Goal: Navigation & Orientation: Go to known website

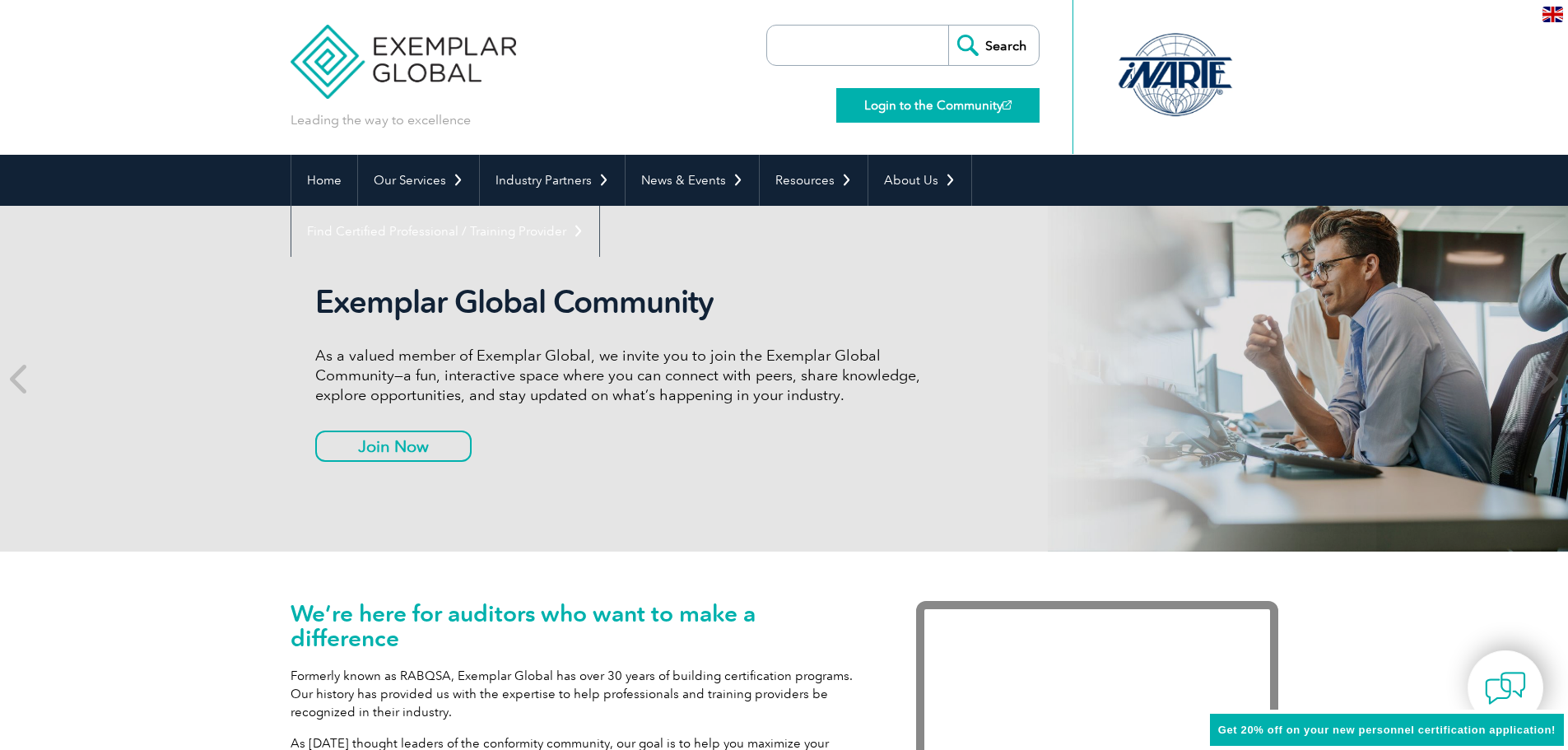
drag, startPoint x: 0, startPoint y: 0, endPoint x: 916, endPoint y: 109, distance: 922.5
click at [916, 109] on link "Login to the Community" at bounding box center [937, 106] width 203 height 35
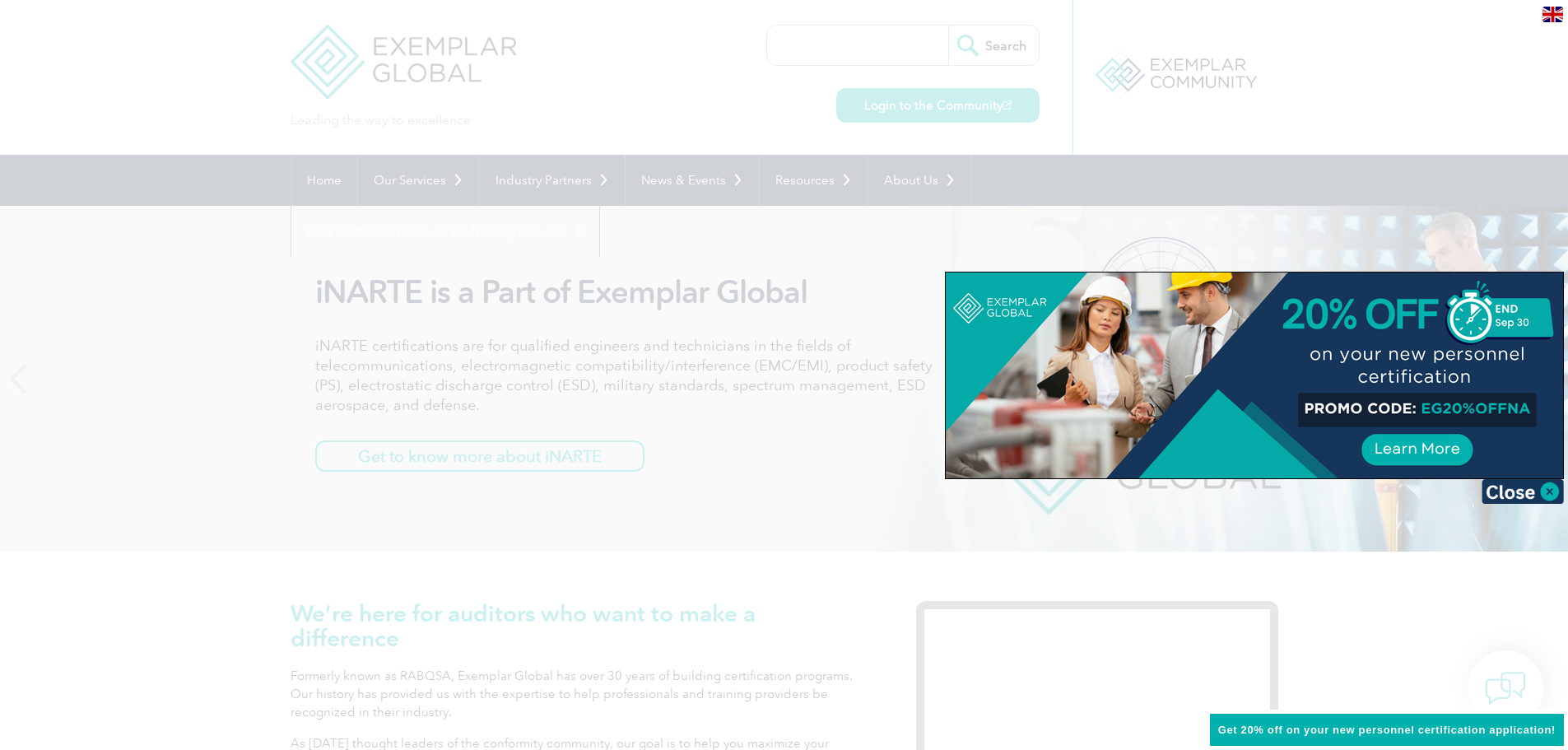
click at [1084, 76] on div at bounding box center [784, 375] width 1568 height 750
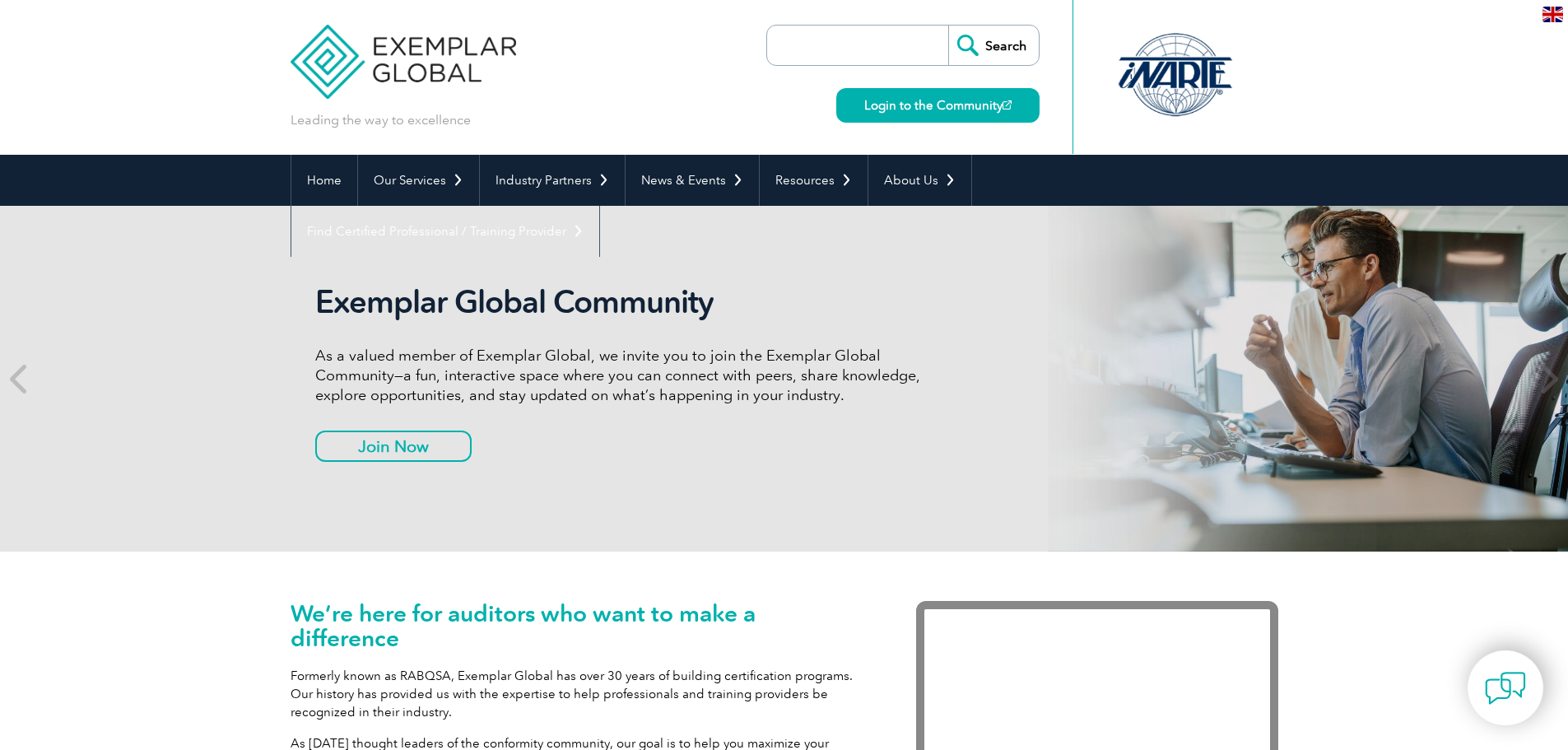
click at [396, 54] on img at bounding box center [404, 49] width 227 height 99
click at [1546, 25] on div "en" at bounding box center [1552, 13] width 30 height 27
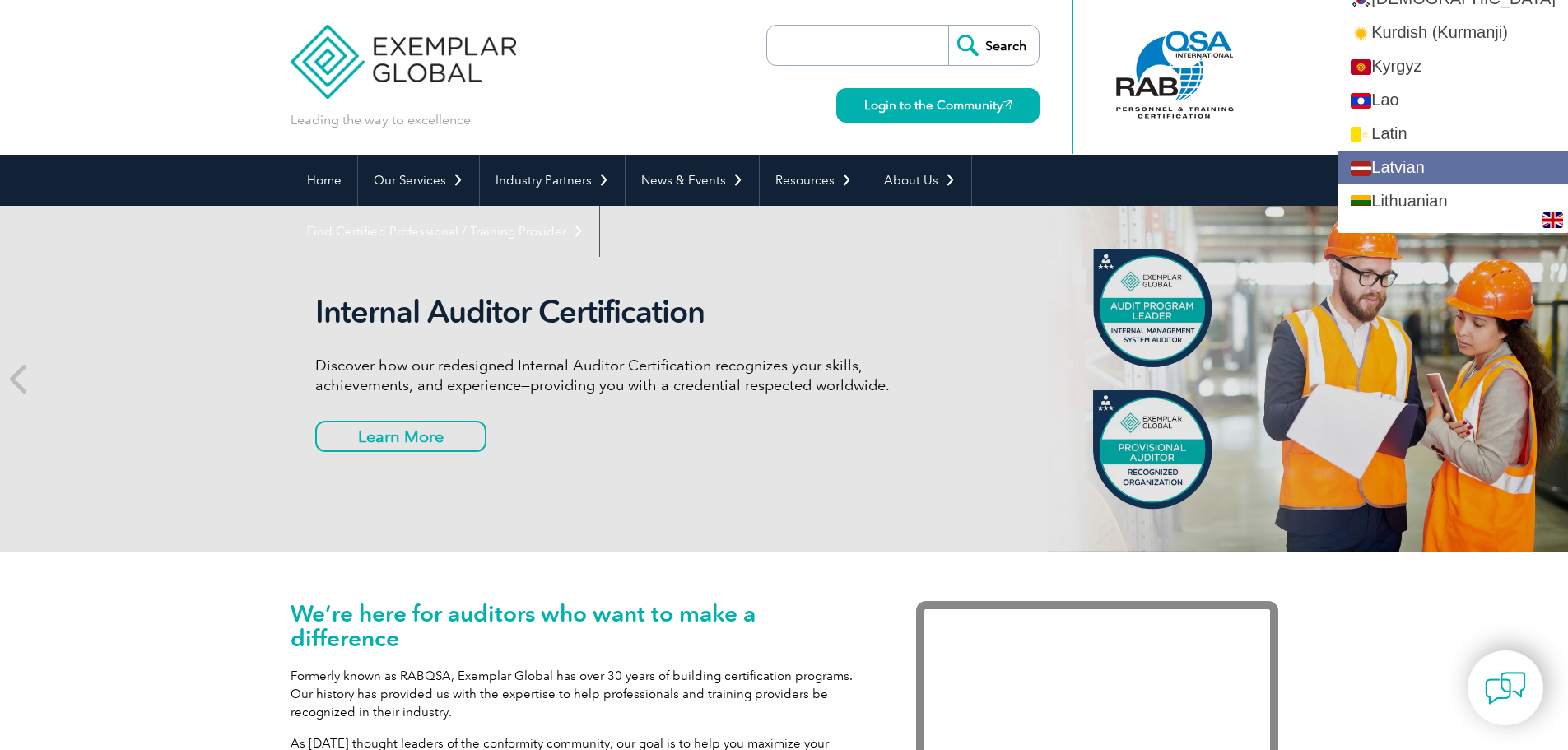
scroll to position [1645, 0]
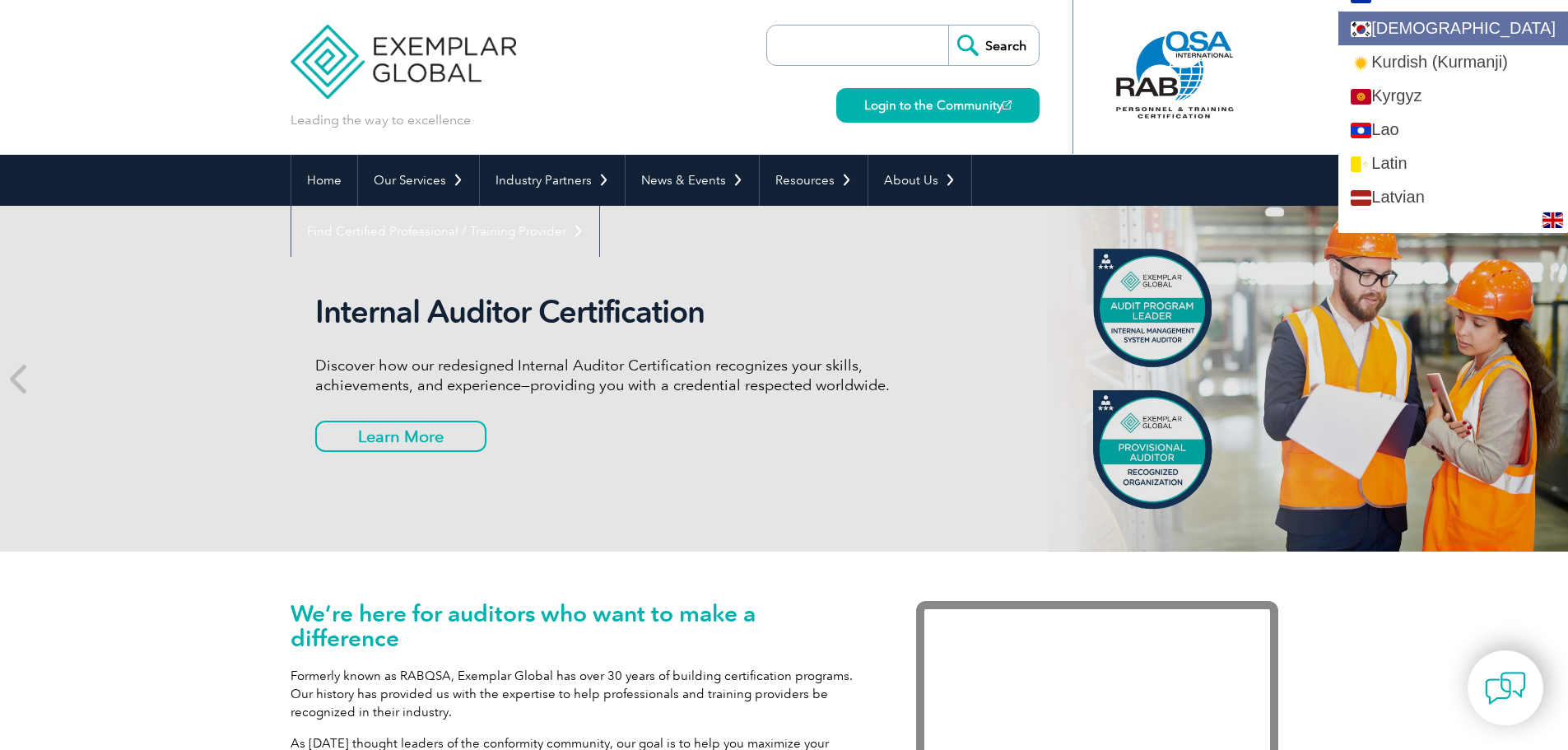
click at [1431, 40] on link "[DEMOGRAPHIC_DATA]" at bounding box center [1453, 28] width 229 height 34
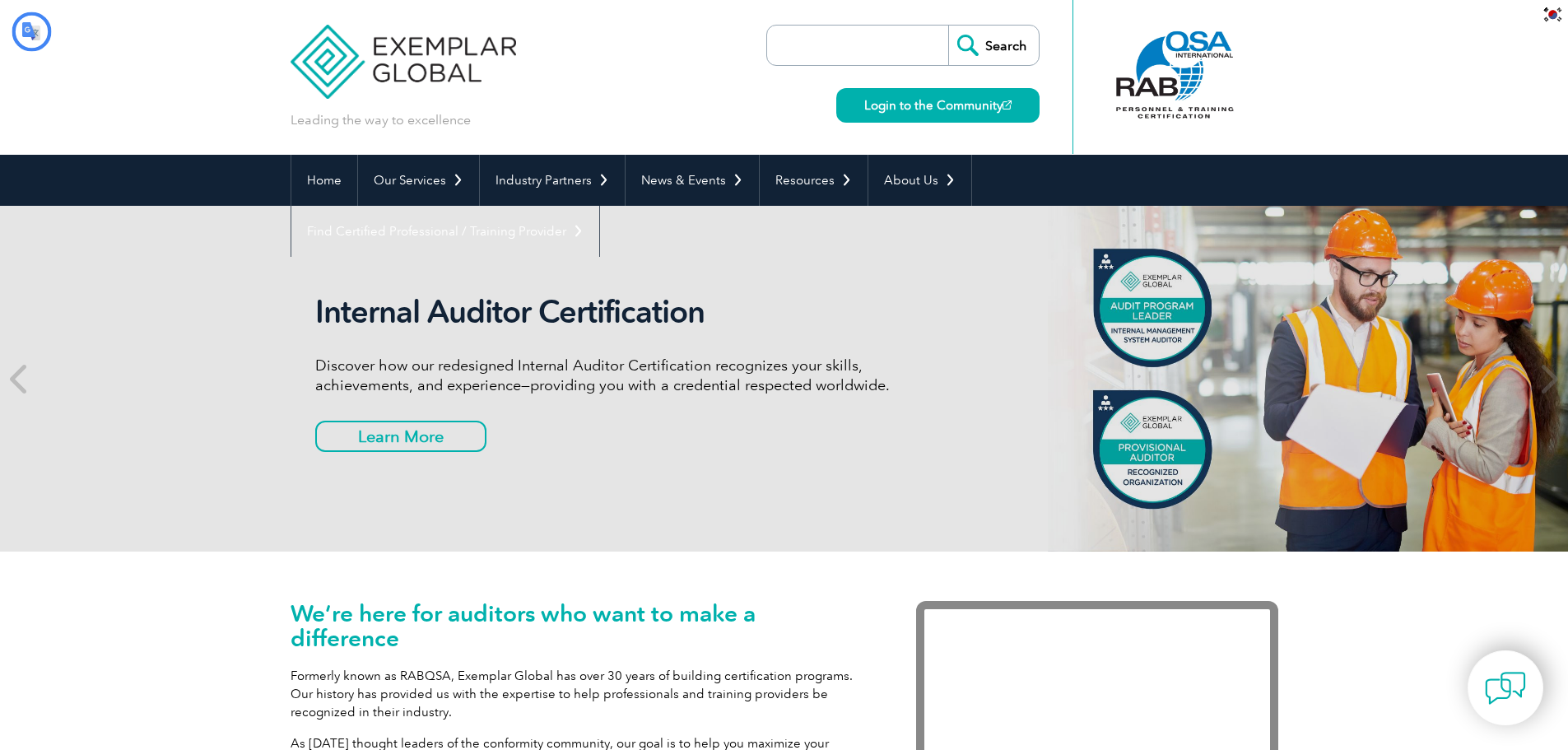
scroll to position [0, 0]
type input "찾다"
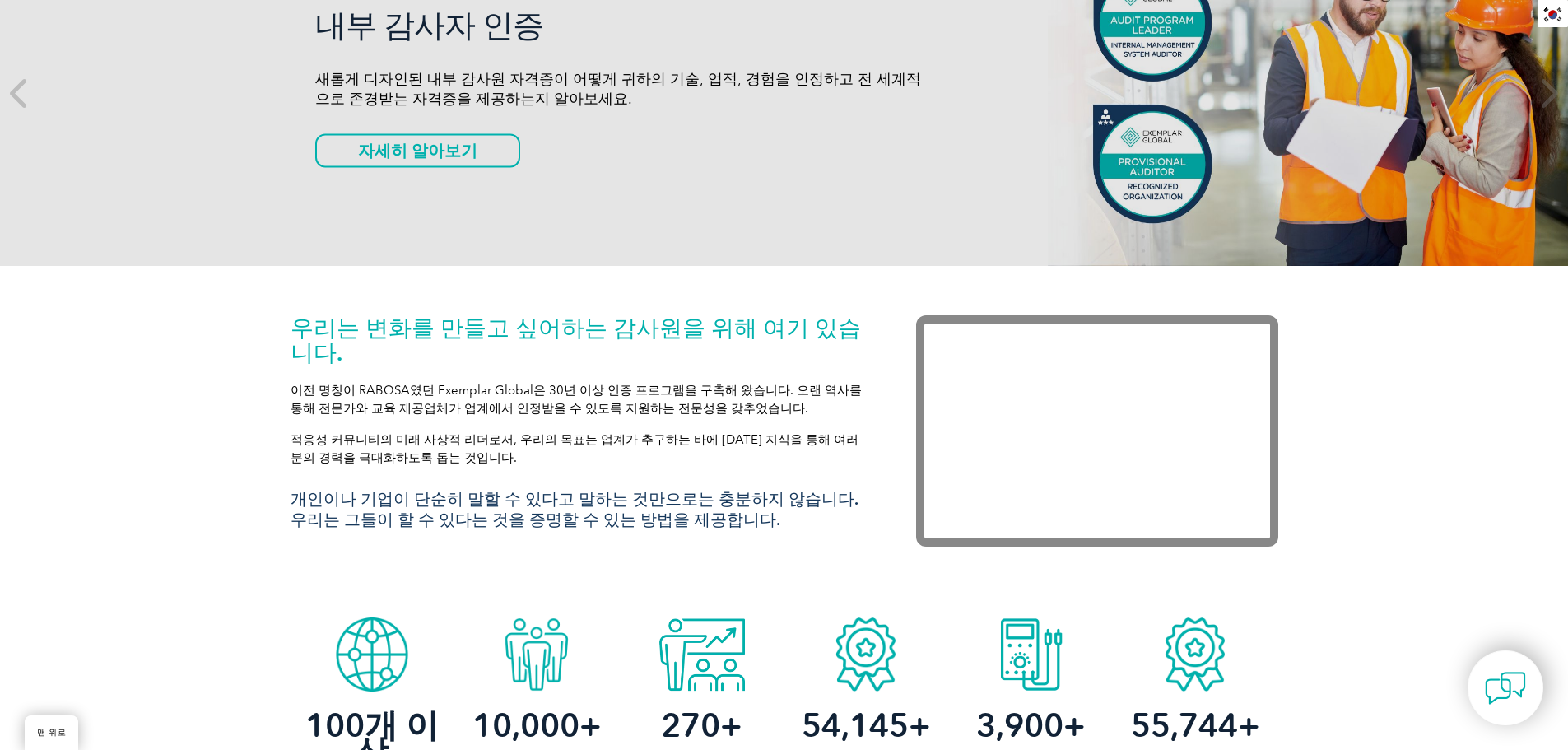
scroll to position [494, 0]
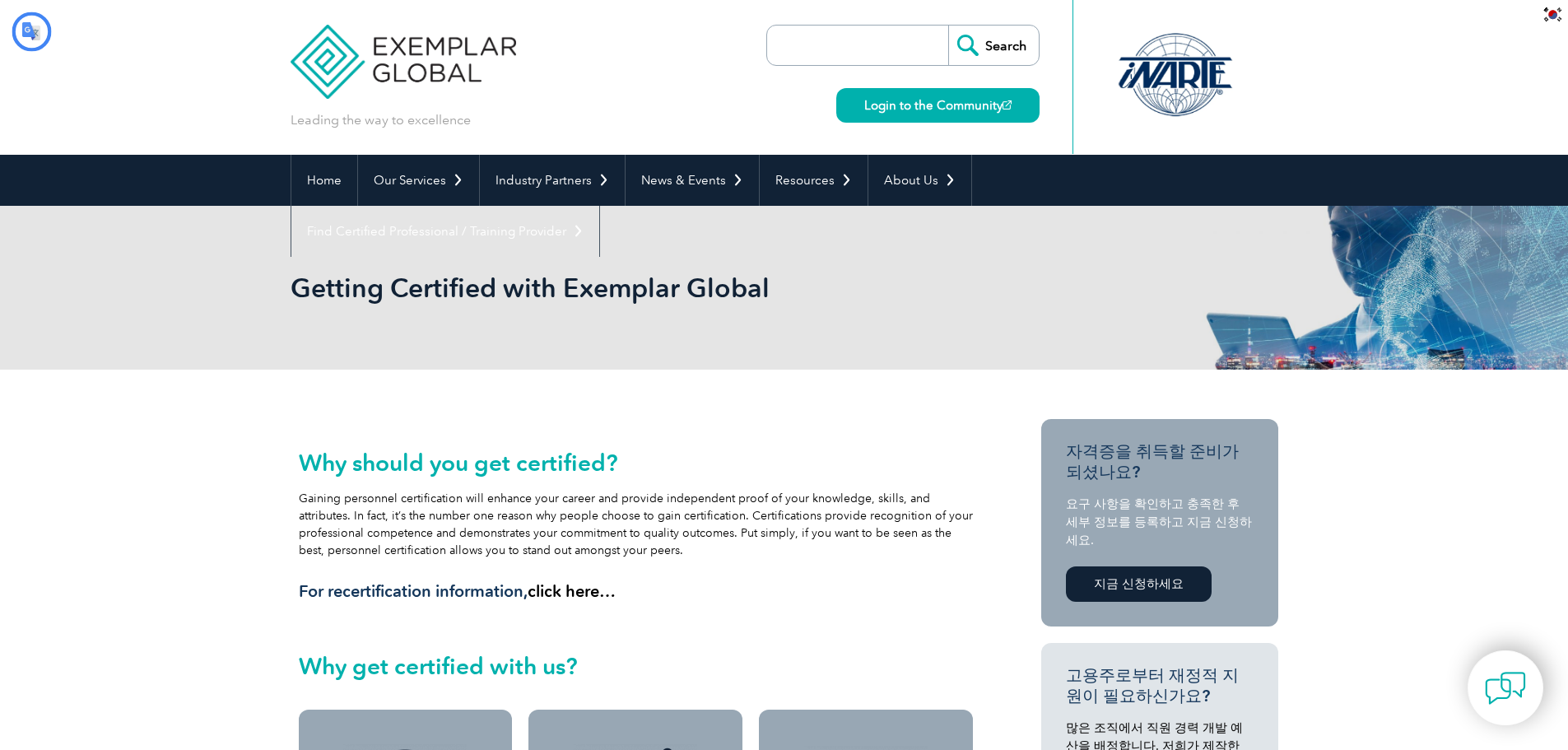
type input "찾다"
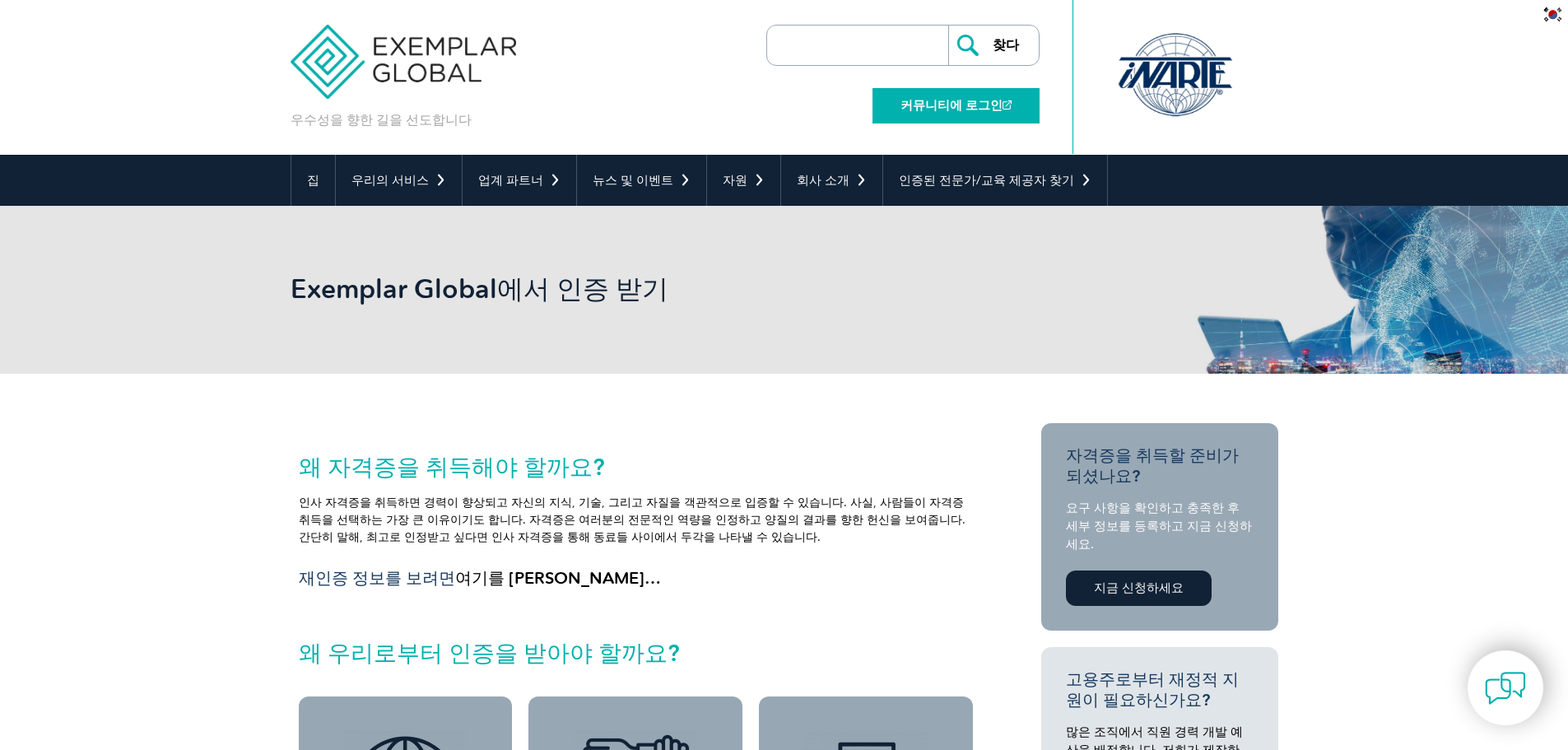
click at [913, 105] on font "커뮤니티에 로그인" at bounding box center [952, 105] width 102 height 15
